Goal: Task Accomplishment & Management: Manage account settings

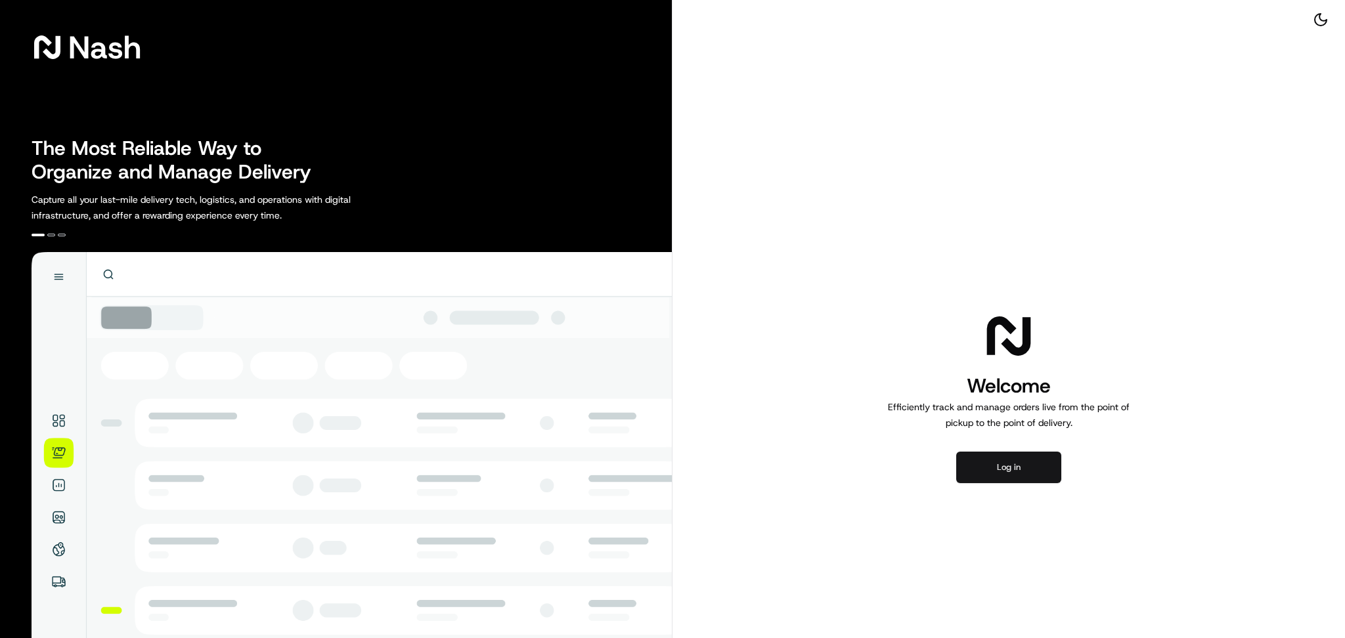
click at [1056, 475] on button "Log in" at bounding box center [1008, 468] width 105 height 32
